Goal: Transaction & Acquisition: Purchase product/service

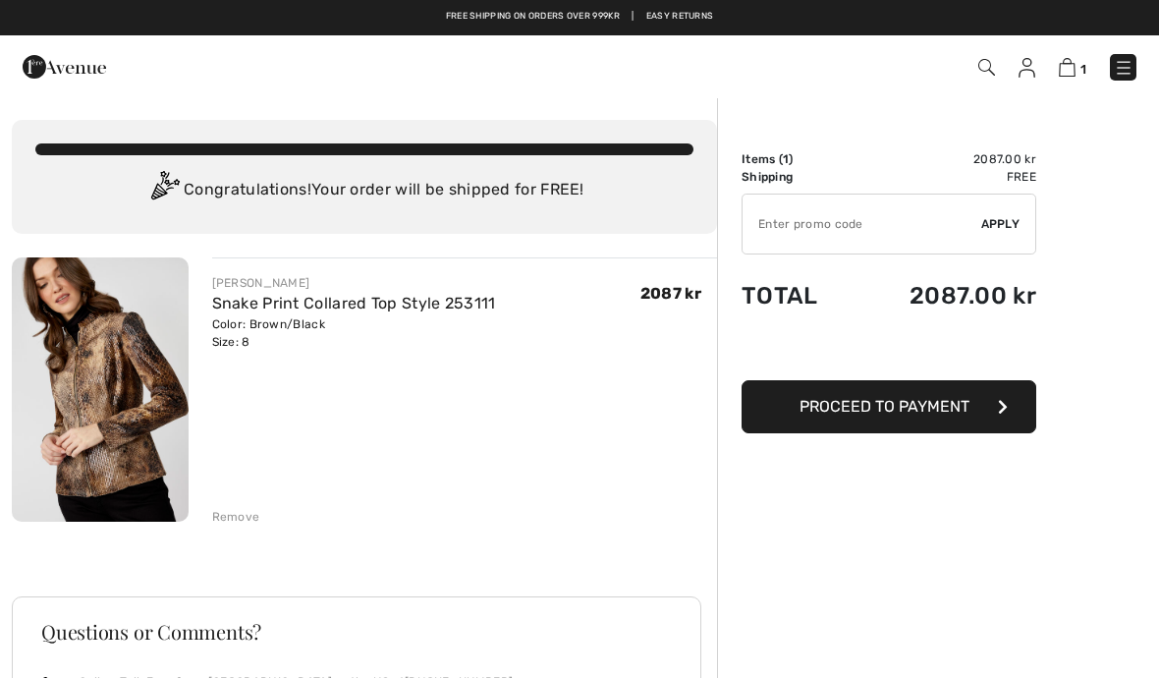
click at [883, 412] on span "Proceed to Payment" at bounding box center [884, 406] width 170 height 19
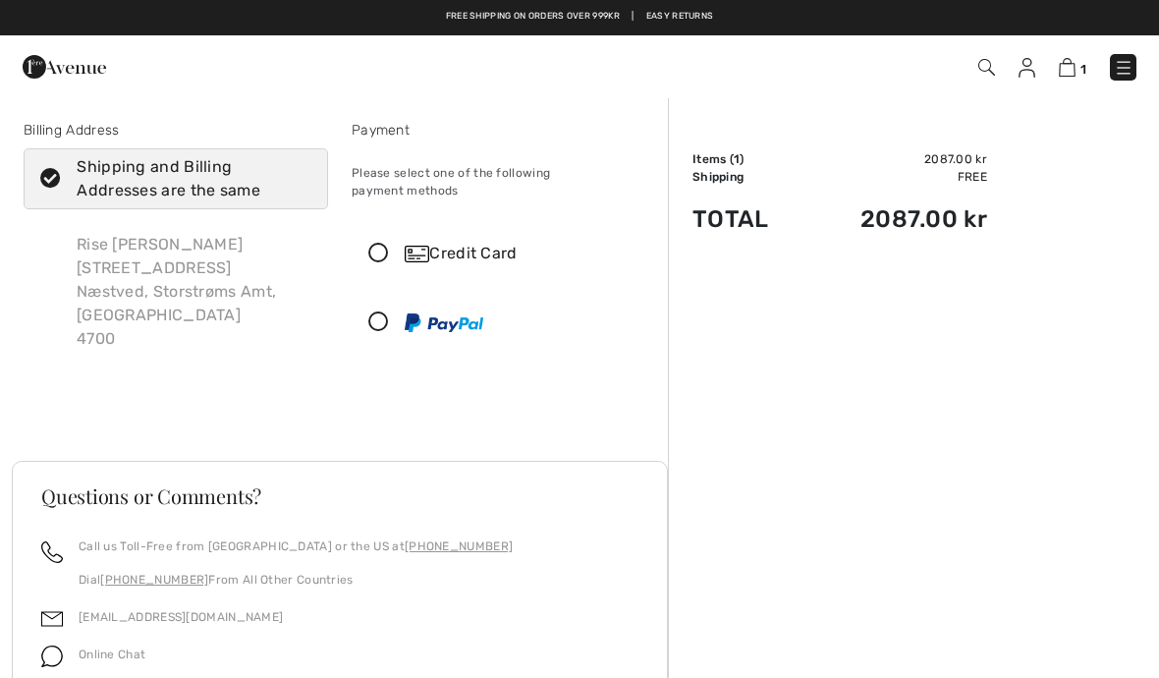
click at [385, 244] on icon at bounding box center [379, 254] width 52 height 21
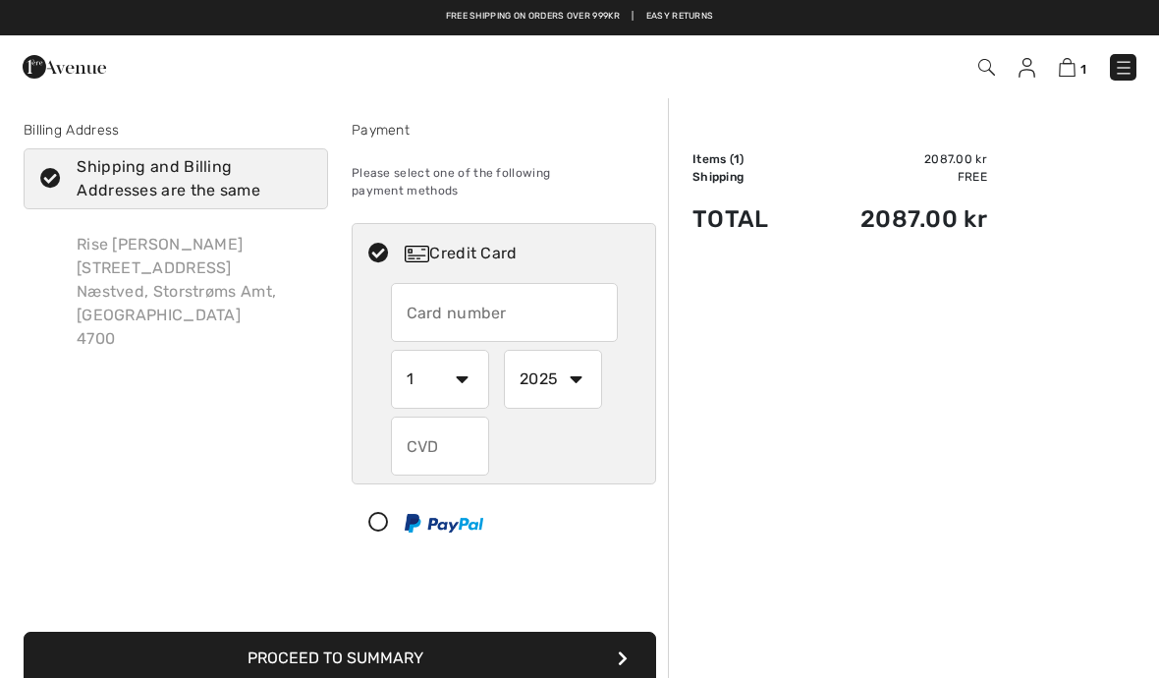
click at [442, 297] on input "text" at bounding box center [504, 312] width 227 height 59
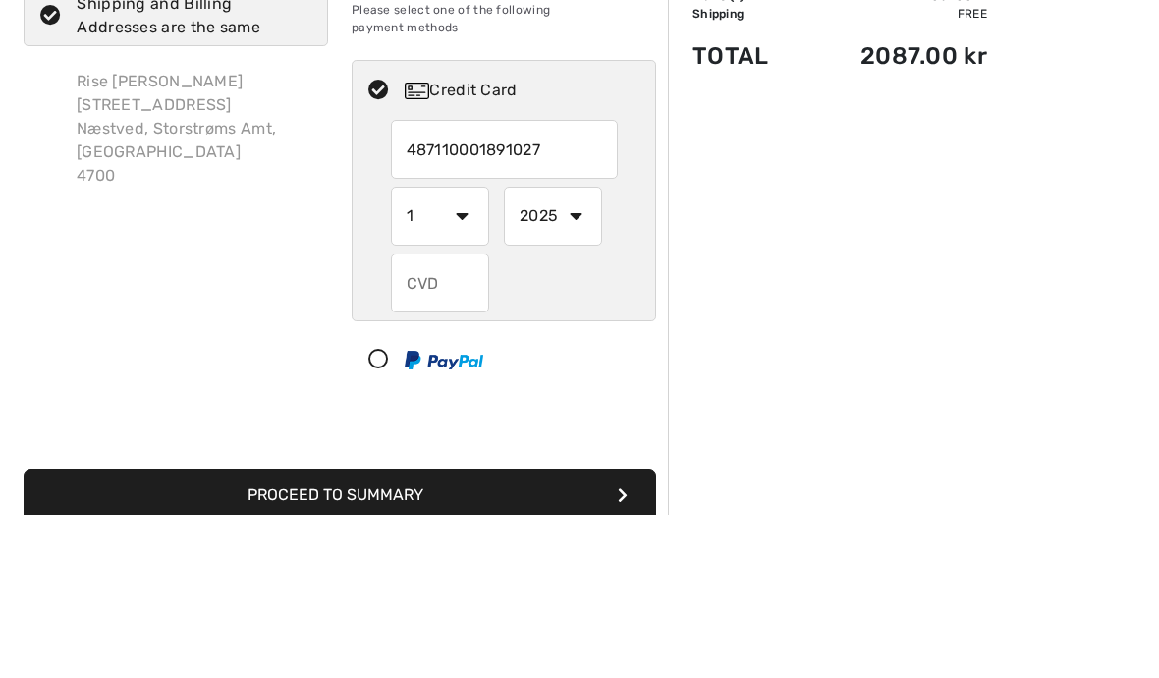
type input "4871100018910279"
select select "5"
select select "2028"
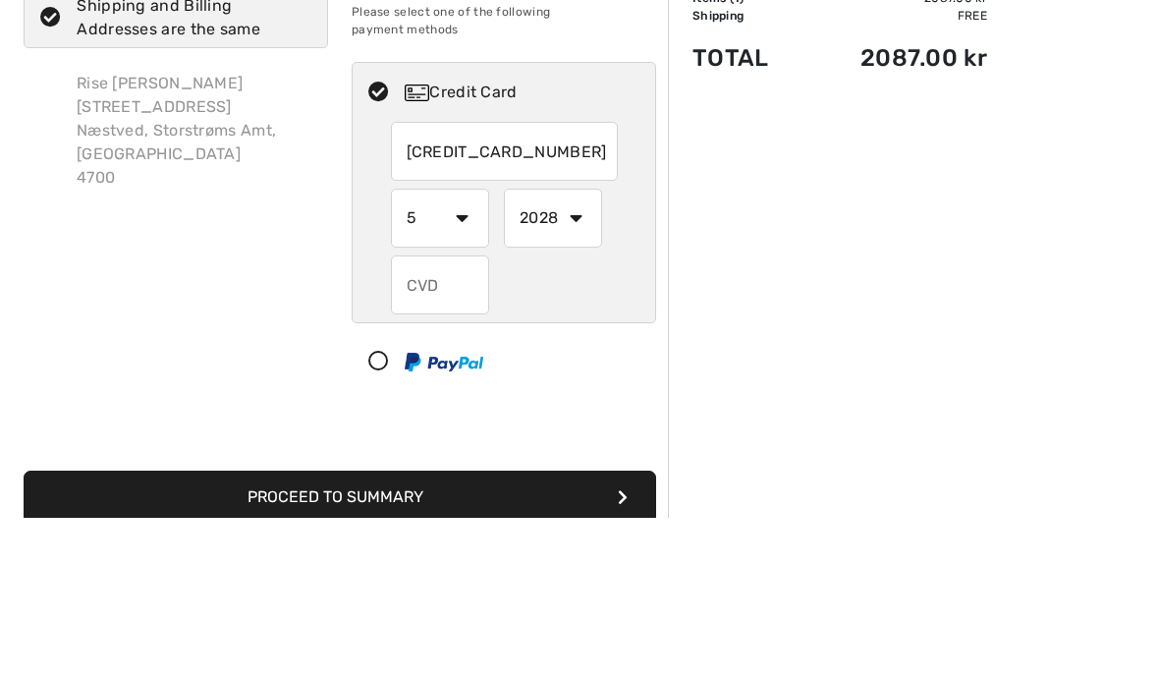
click at [440, 416] on input "text" at bounding box center [440, 445] width 98 height 59
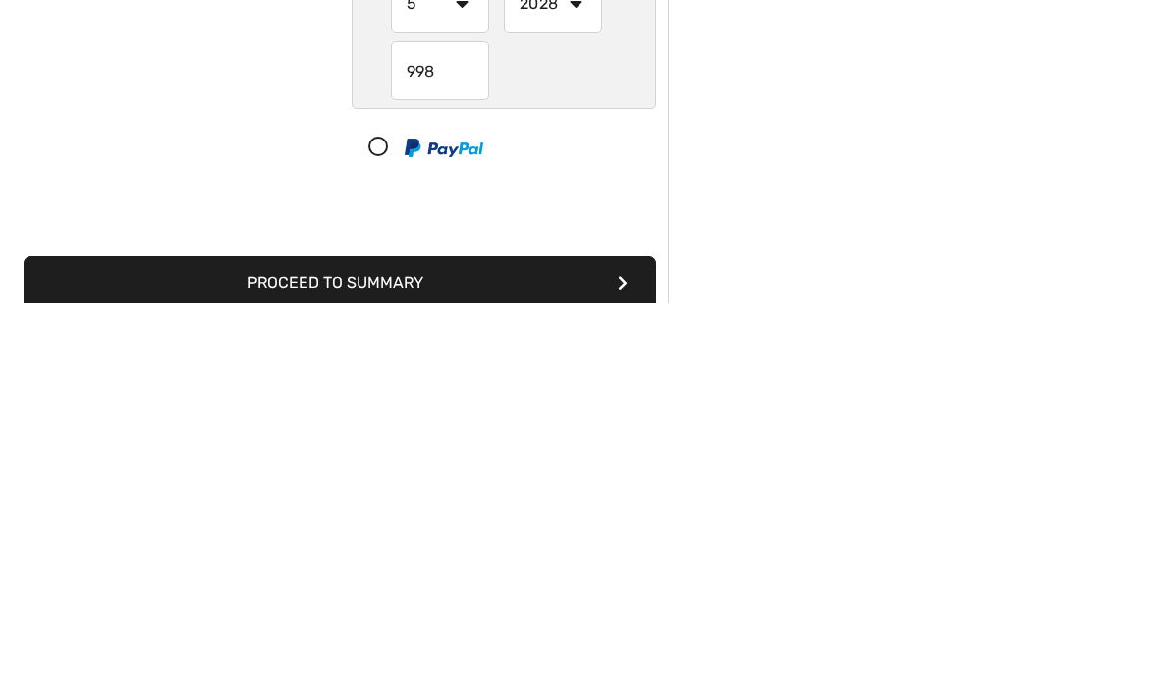
scroll to position [117, 0]
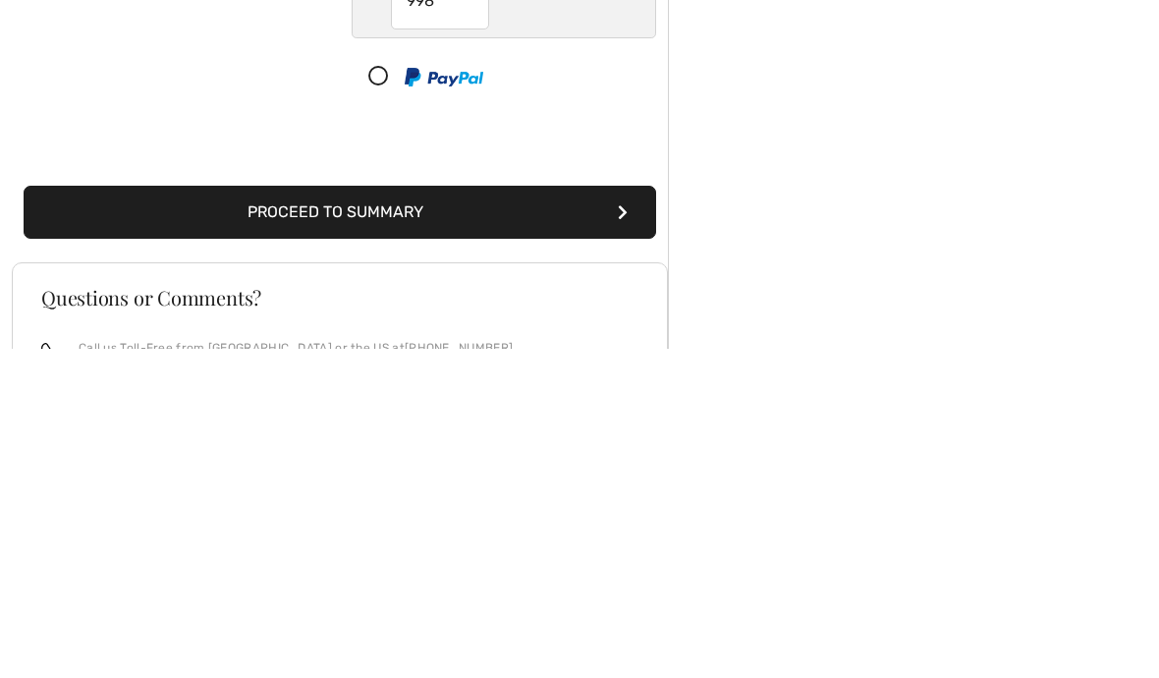
type input "998"
click at [392, 515] on button "Proceed to Summary" at bounding box center [340, 541] width 632 height 53
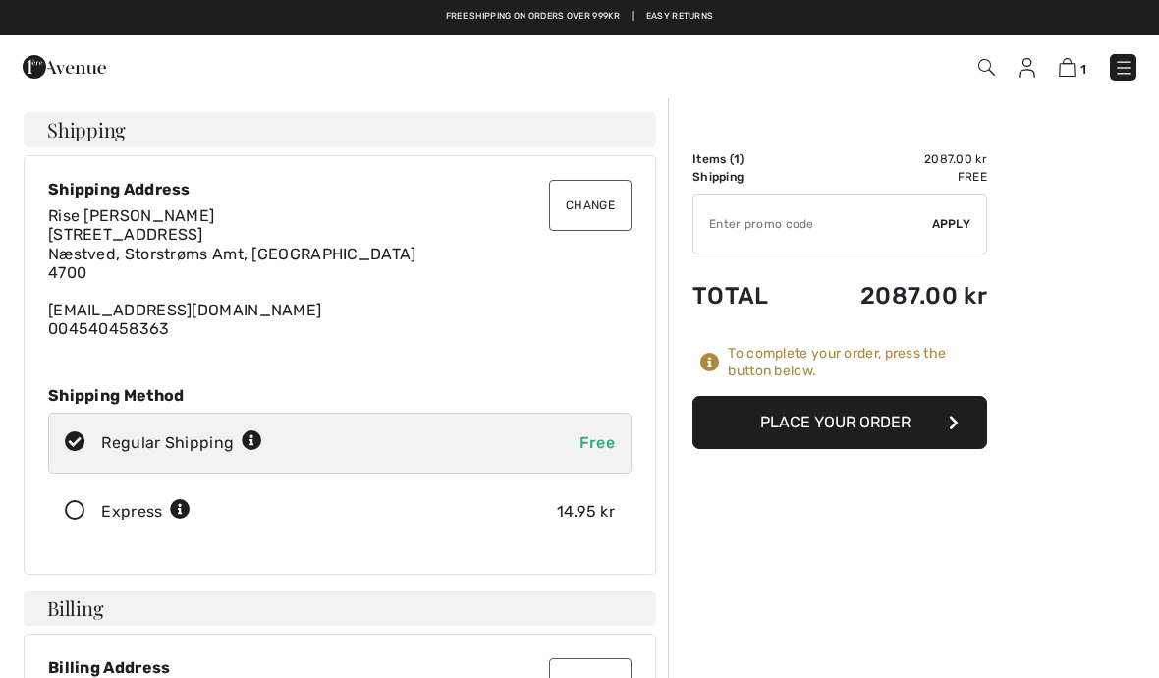
click at [893, 422] on button "Place Your Order" at bounding box center [839, 422] width 295 height 53
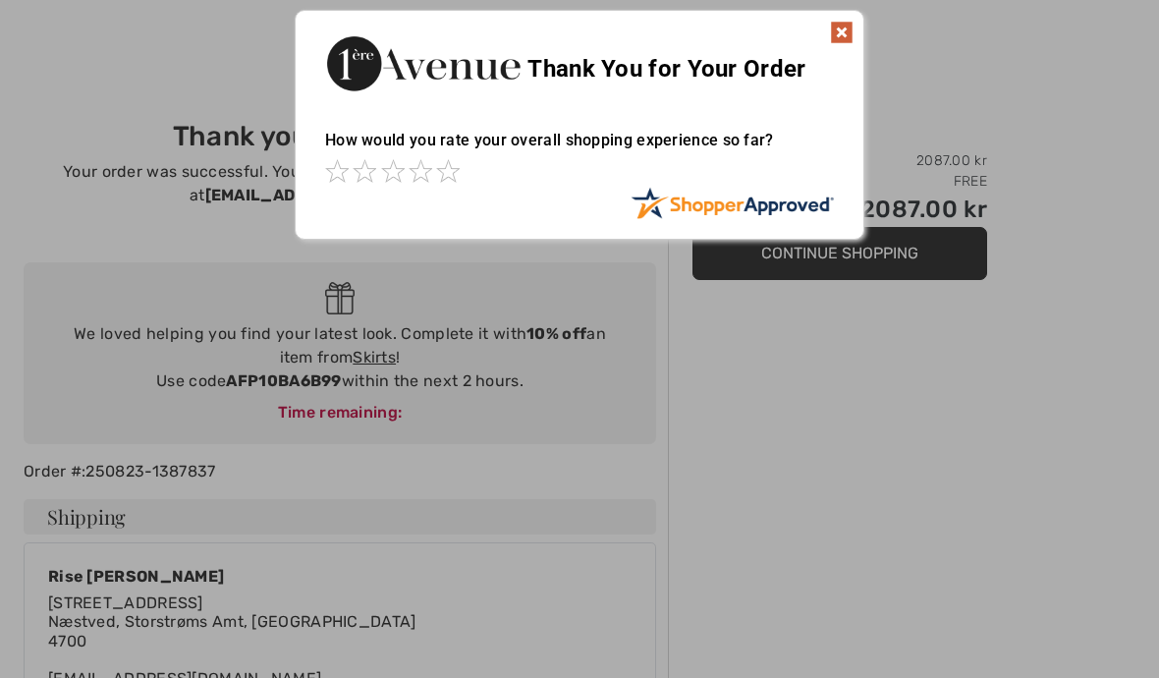
scroll to position [5, 0]
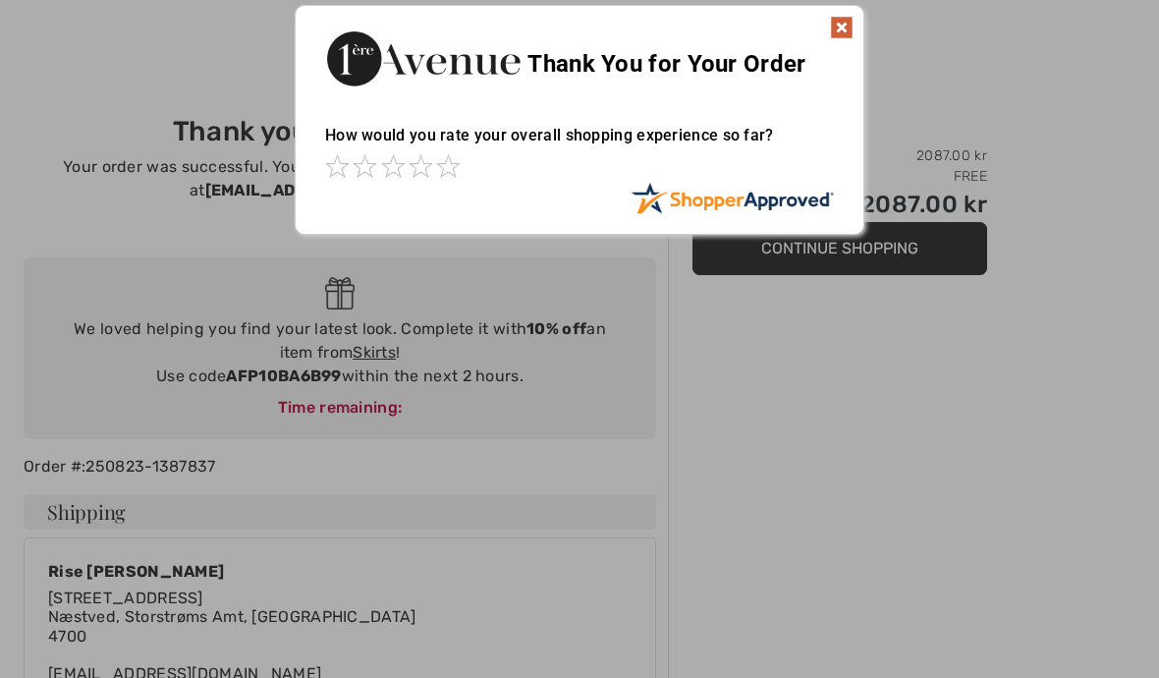
click at [840, 32] on img at bounding box center [842, 28] width 24 height 24
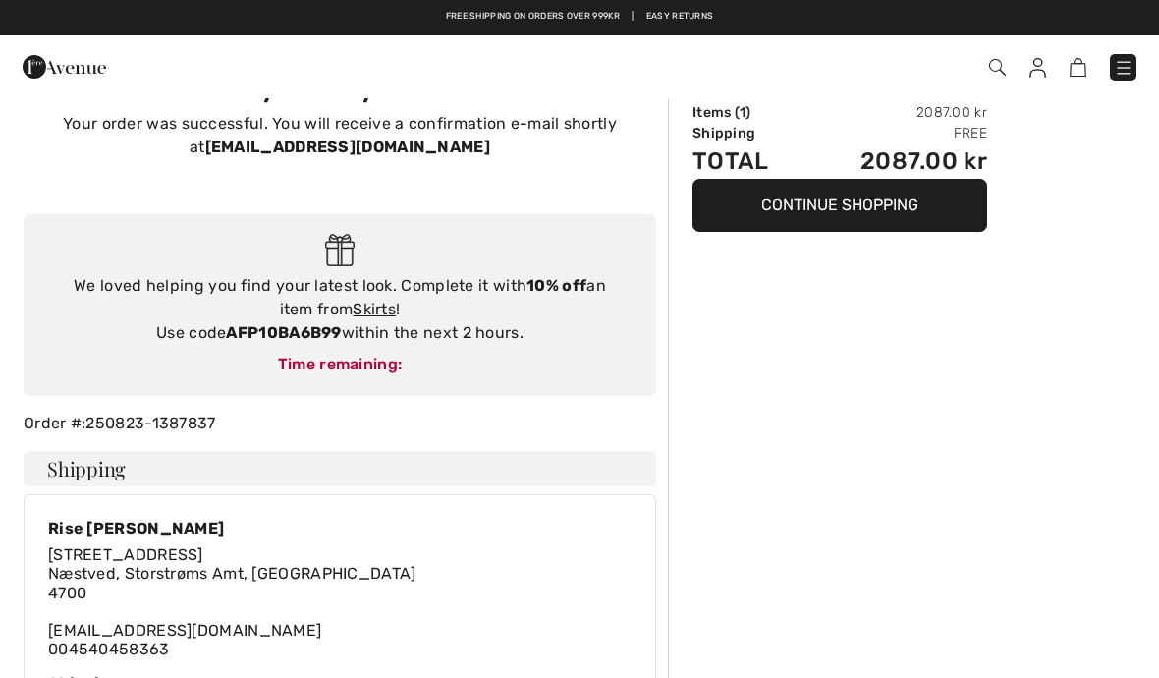
scroll to position [0, 0]
